Goal: Task Accomplishment & Management: Use online tool/utility

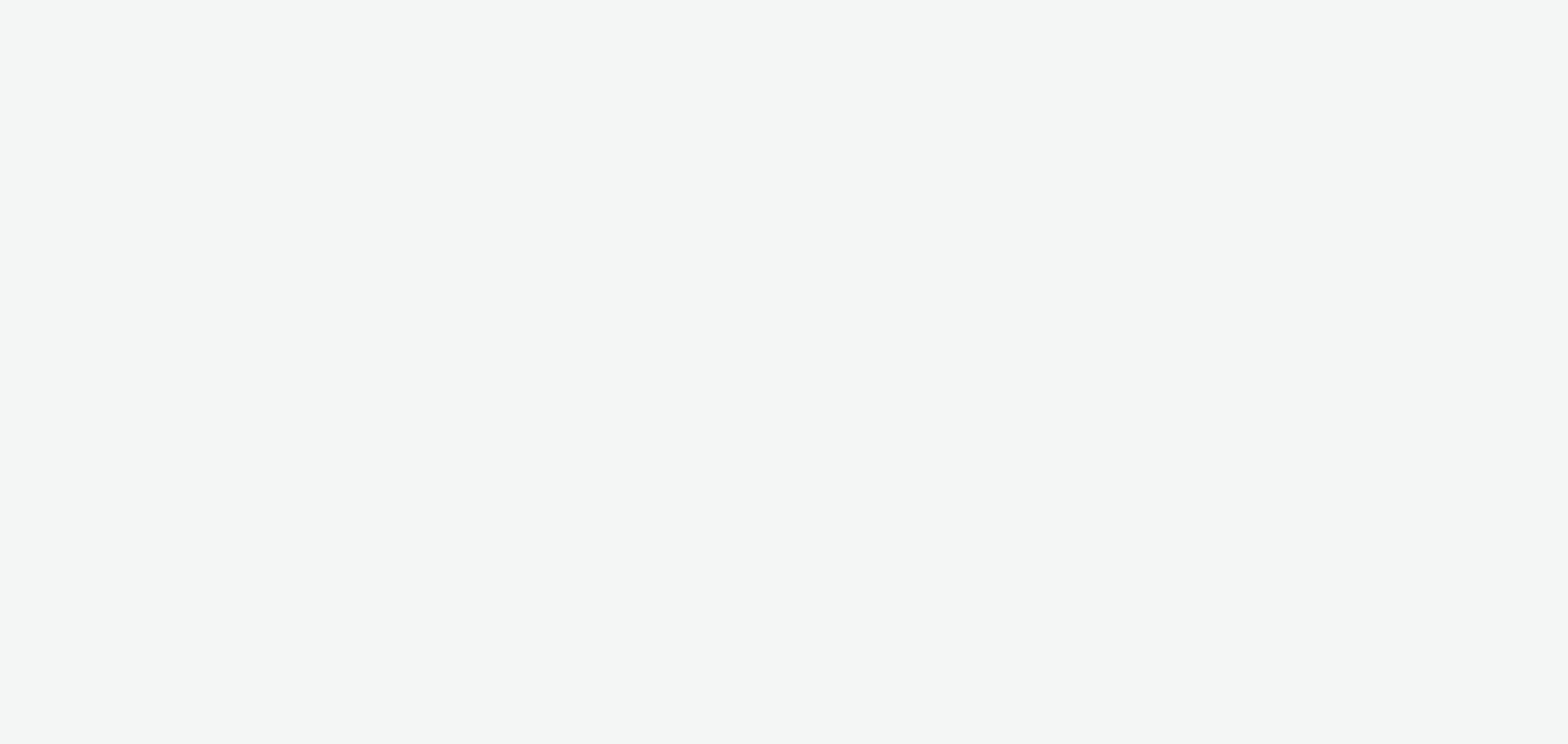
select select "11a7df10-284f-415c-b52a-427acf4c31ae"
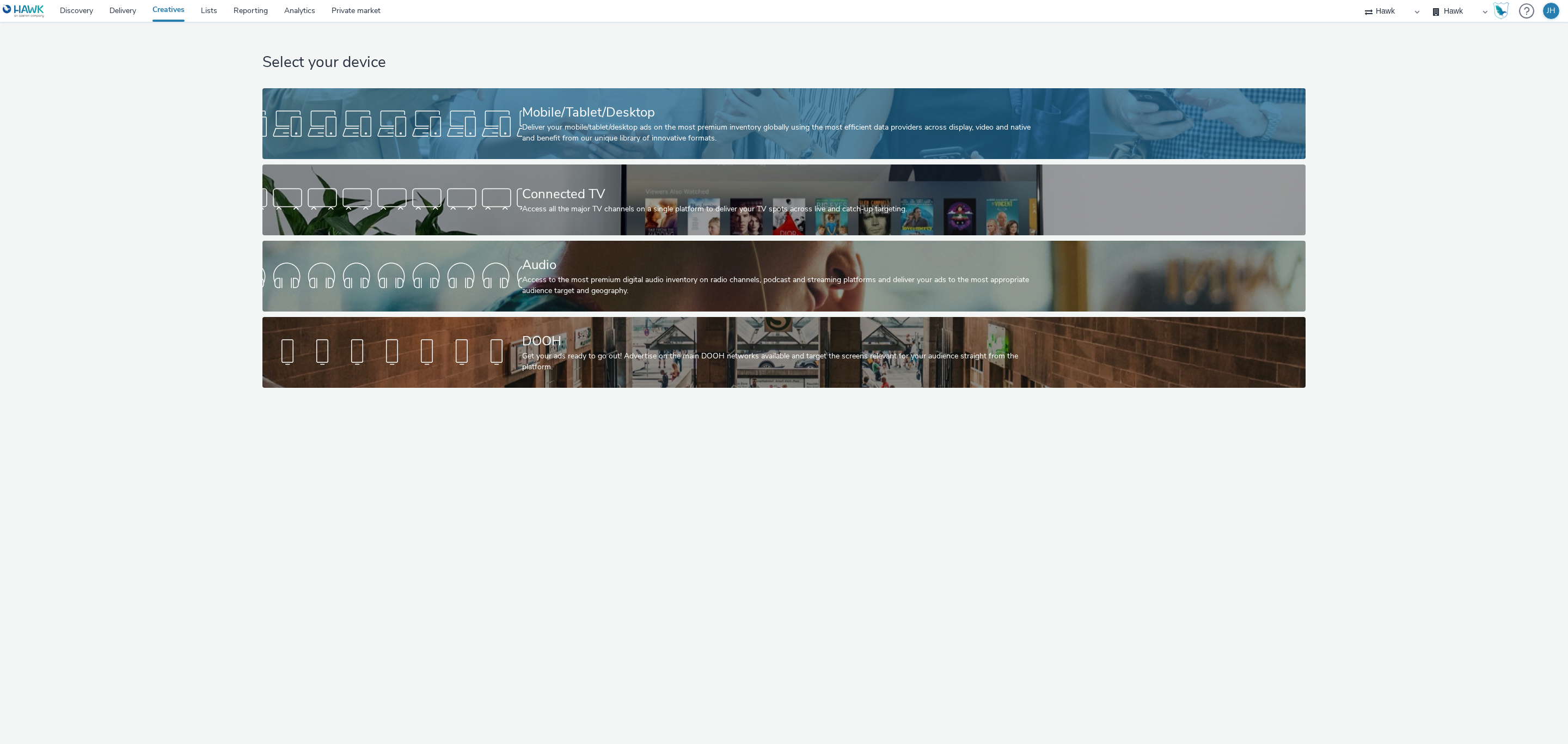
click at [522, 100] on div "Mobile/Tablet/Desktop Deliver your mobile/tablet/desktop ads on the most premiu…" at bounding box center [782, 123] width 519 height 71
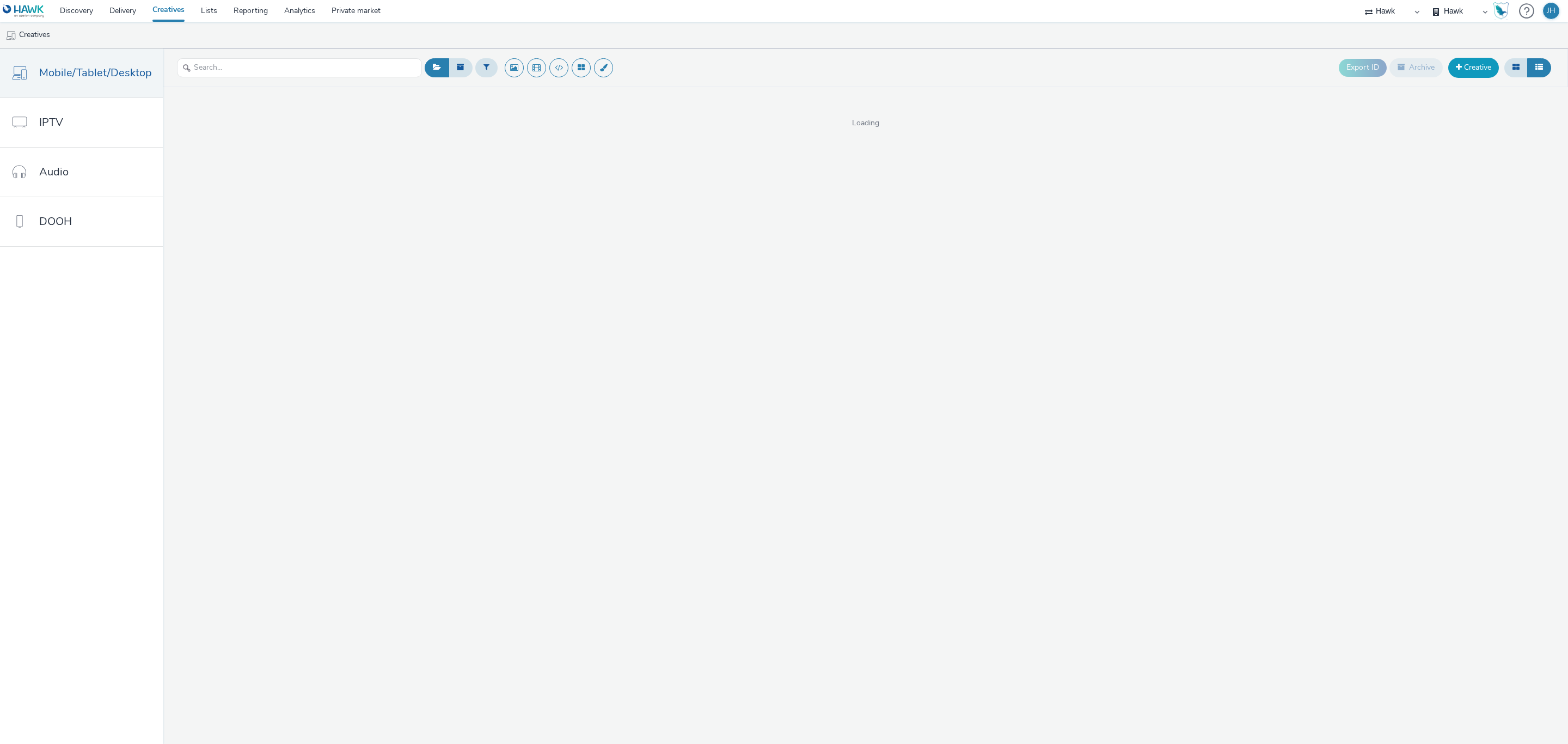
click at [1463, 72] on link "Creative" at bounding box center [1473, 67] width 51 height 19
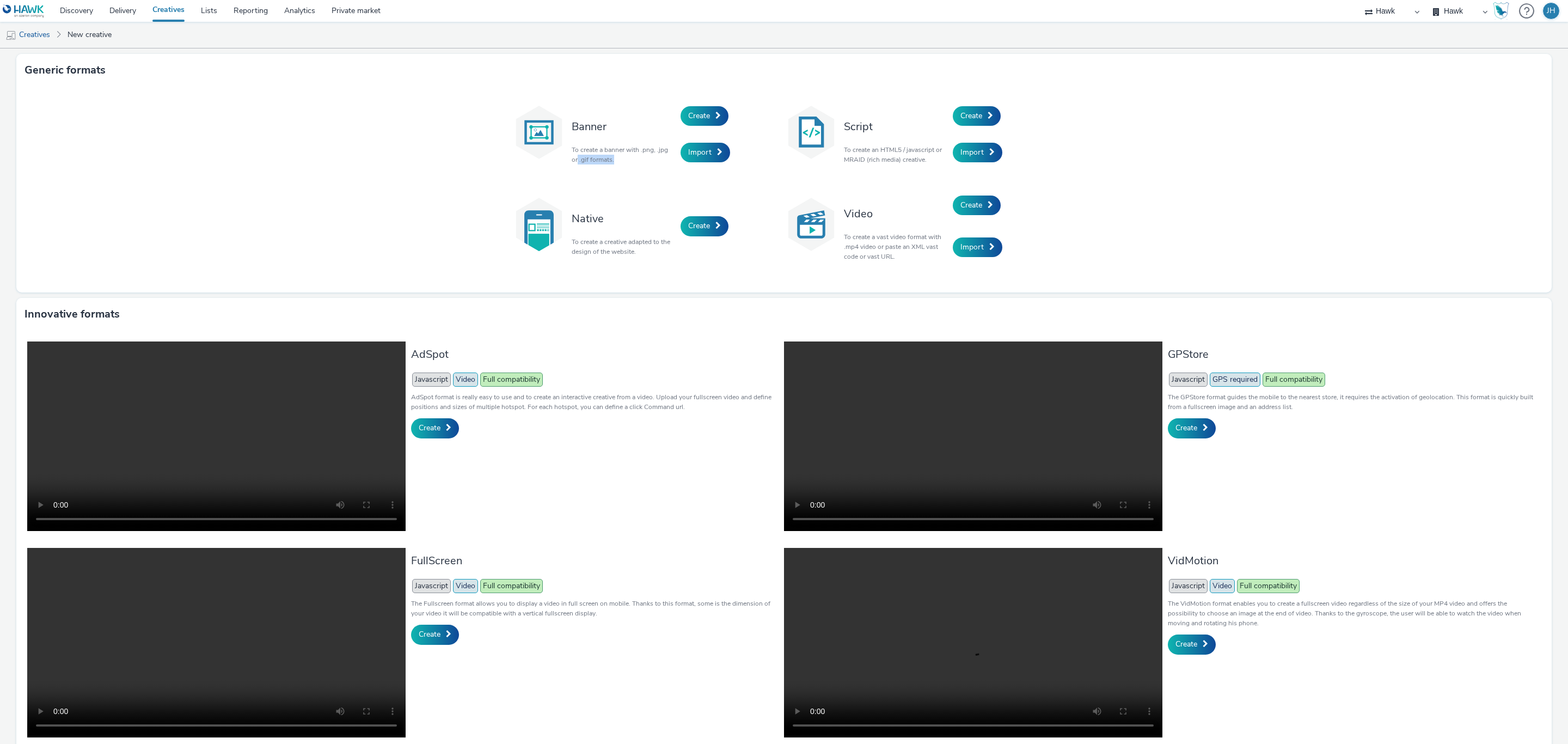
drag, startPoint x: 572, startPoint y: 162, endPoint x: 612, endPoint y: 173, distance: 41.5
click at [612, 173] on div "Banner To create a banner with .png, .jpg or .gif formats. Create Import Script…" at bounding box center [784, 189] width 544 height 184
